Goal: Task Accomplishment & Management: Manage account settings

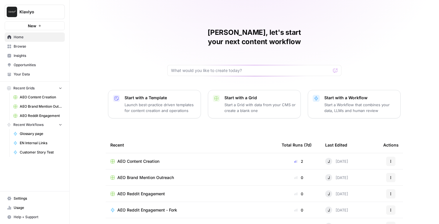
click at [21, 196] on span "Settings" at bounding box center [38, 198] width 48 height 5
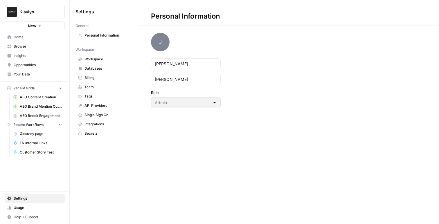
click at [99, 88] on span "Team" at bounding box center [107, 86] width 46 height 5
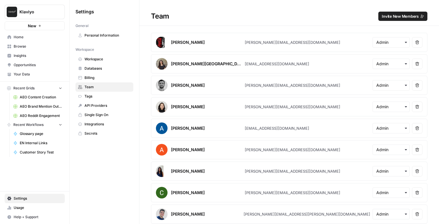
click at [392, 14] on span "Invite New Members" at bounding box center [400, 16] width 37 height 6
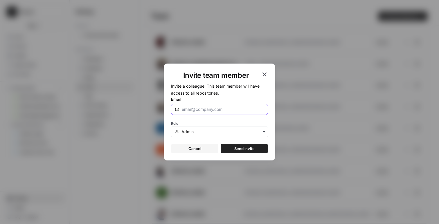
click at [202, 109] on input "Email" at bounding box center [223, 110] width 82 height 6
paste input "[PERSON_NAME][EMAIL_ADDRESS][DOMAIN_NAME]"
type input "[PERSON_NAME][EMAIL_ADDRESS][DOMAIN_NAME]"
click at [197, 122] on div "Role" at bounding box center [219, 128] width 97 height 17
click at [247, 147] on span "Send invite" at bounding box center [244, 149] width 20 height 6
